Goal: Task Accomplishment & Management: Manage account settings

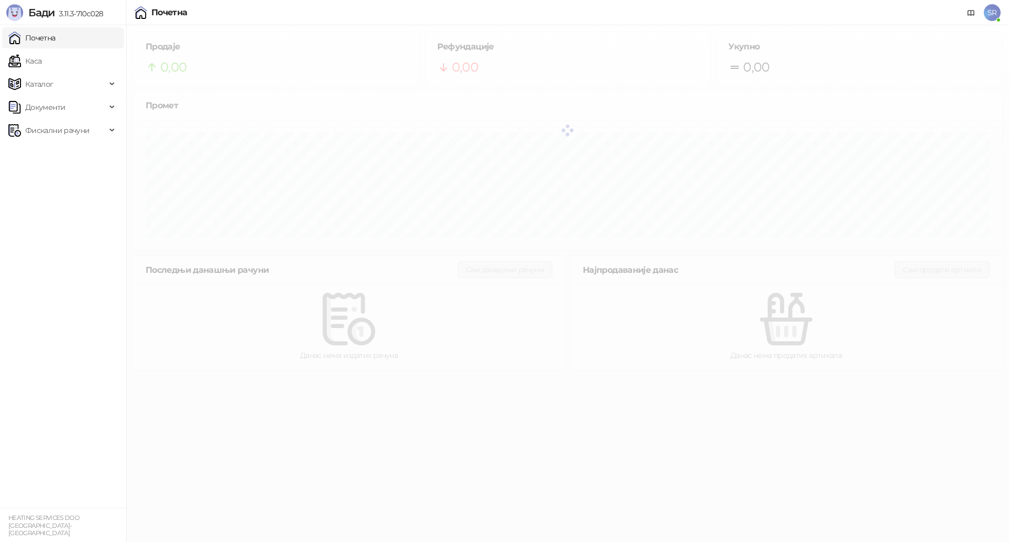
click at [993, 11] on span "SR" at bounding box center [992, 12] width 17 height 17
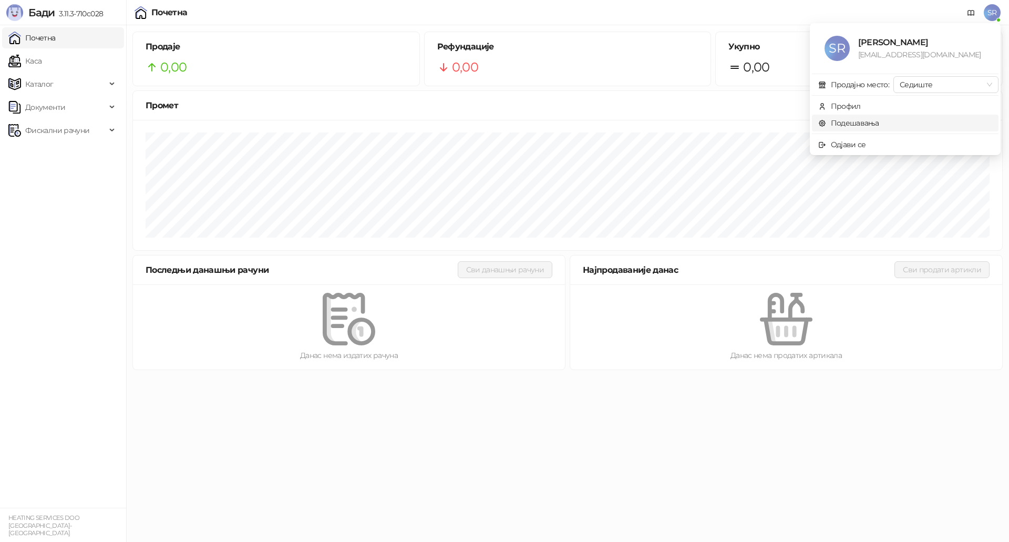
click at [880, 123] on link "Подешавања" at bounding box center [849, 122] width 61 height 9
